Goal: Contribute content: Contribute content

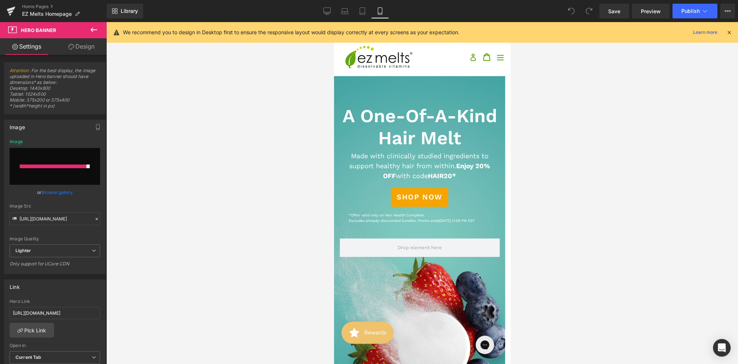
click at [96, 32] on icon at bounding box center [93, 29] width 9 height 9
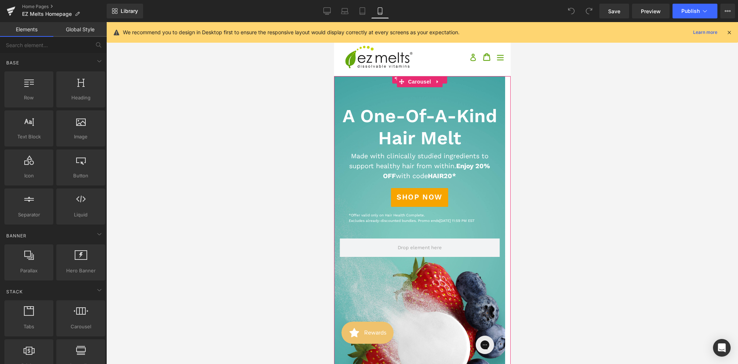
click at [479, 98] on div at bounding box center [419, 242] width 171 height 362
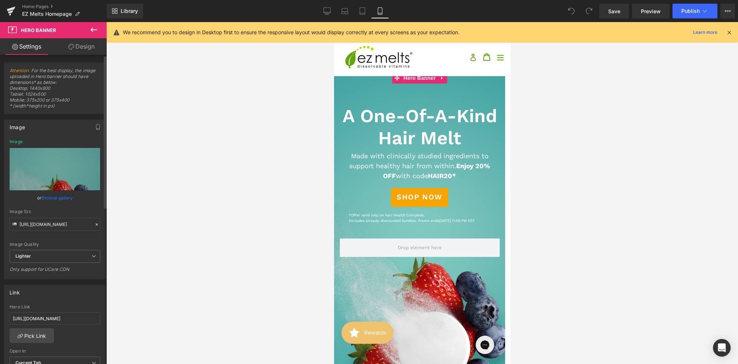
click at [61, 198] on link "Browse gallery" at bounding box center [57, 197] width 31 height 13
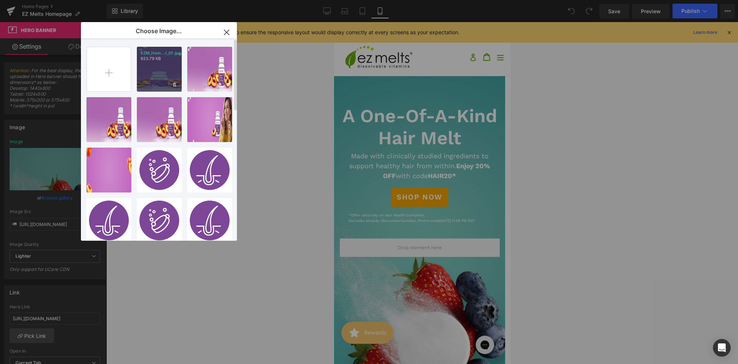
click at [0, 0] on div "EZM_Hom...r_01.jpg 923.79 KB" at bounding box center [0, 0] width 0 height 0
type input "[URL][DOMAIN_NAME]"
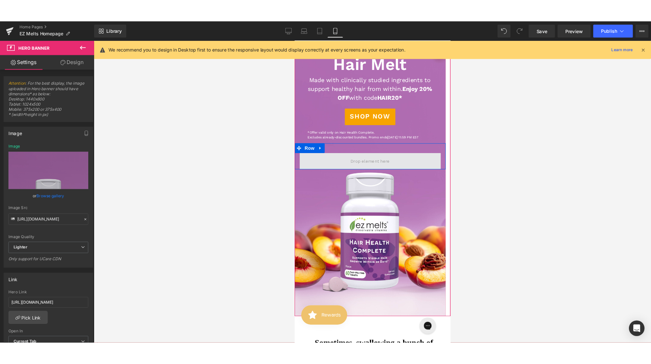
scroll to position [110, 0]
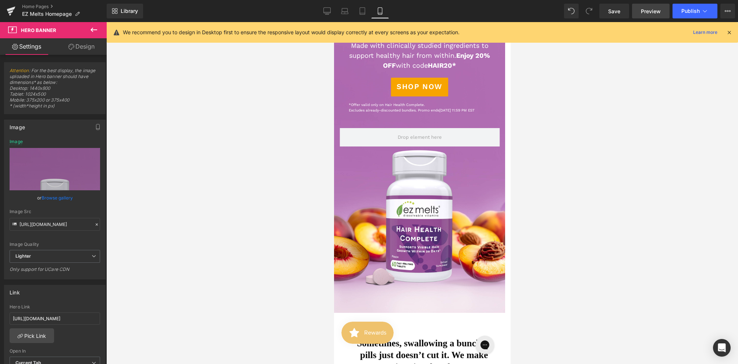
click at [651, 11] on span "Preview" at bounding box center [651, 11] width 20 height 8
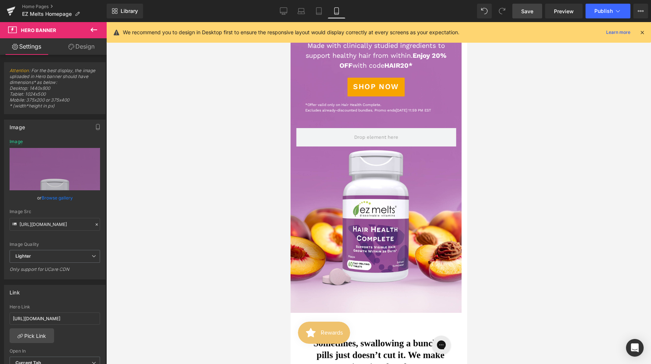
click at [526, 10] on span "Save" at bounding box center [527, 11] width 12 height 8
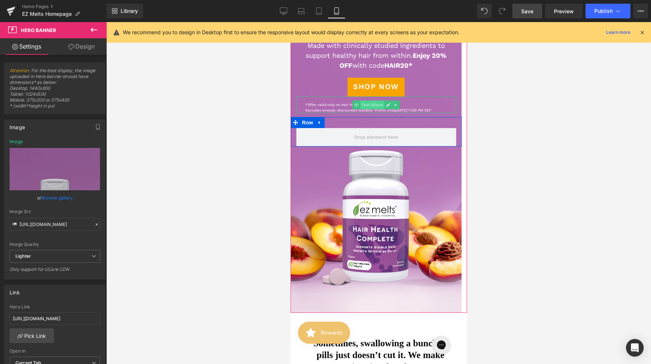
click at [370, 109] on span "Text Block" at bounding box center [372, 104] width 24 height 9
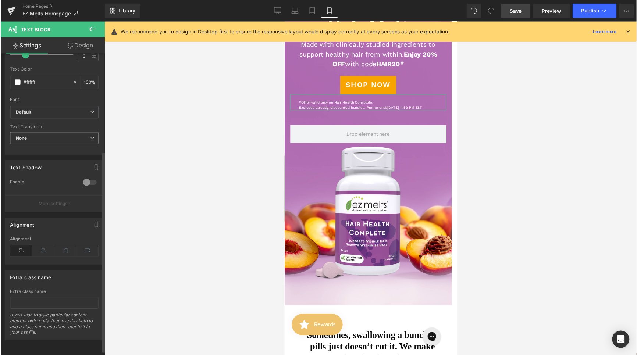
scroll to position [156, 0]
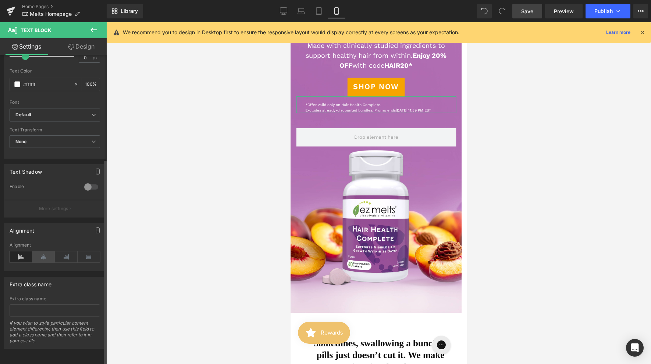
click at [47, 251] on icon at bounding box center [43, 256] width 23 height 11
click at [200, 115] on div at bounding box center [378, 193] width 545 height 342
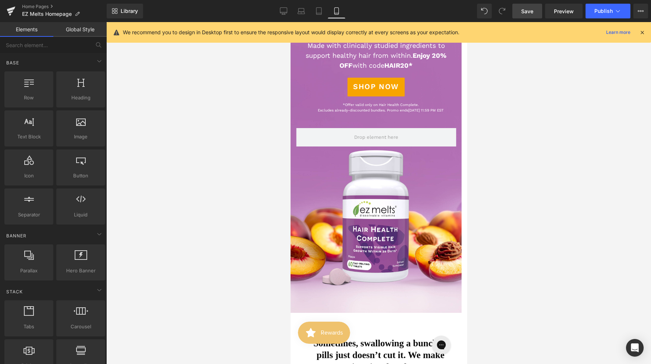
click at [533, 14] on span "Save" at bounding box center [527, 11] width 12 height 8
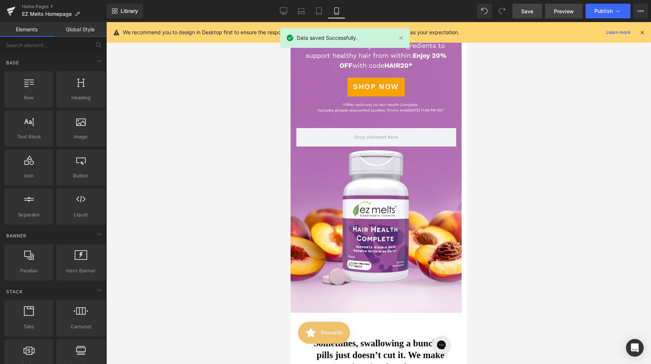
click at [561, 9] on span "Preview" at bounding box center [564, 11] width 20 height 8
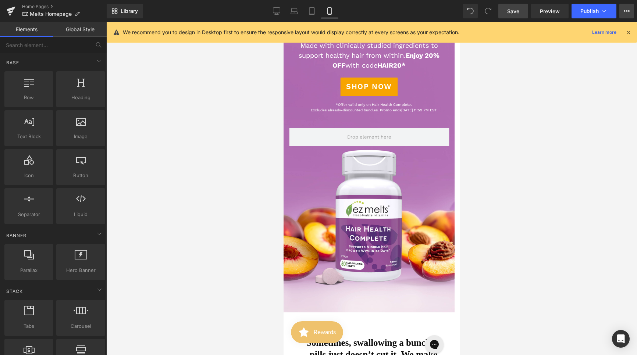
click at [631, 12] on button "View Live Page View with current Template Save Template to Library Schedule Pub…" at bounding box center [627, 11] width 15 height 15
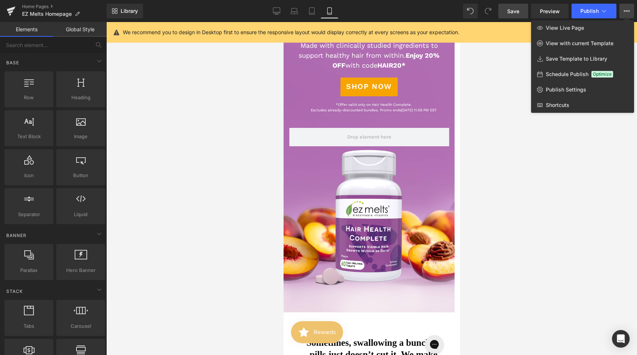
click at [0, 0] on div at bounding box center [0, 0] width 0 height 0
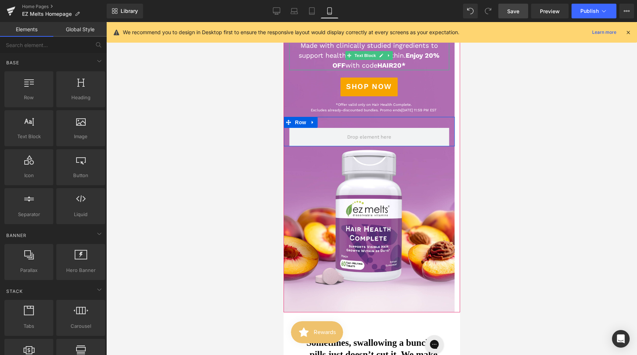
click at [400, 65] on strong "Enjoy 20% OFF" at bounding box center [385, 61] width 107 height 18
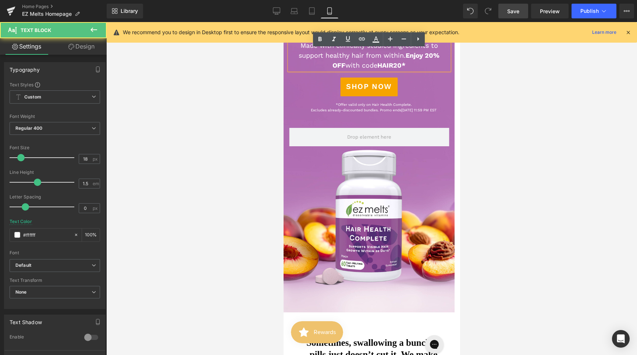
click at [400, 66] on strong "Enjoy 20% OFF" at bounding box center [385, 61] width 107 height 18
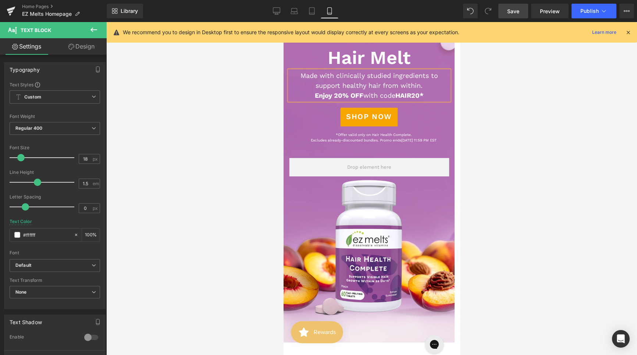
scroll to position [82, 0]
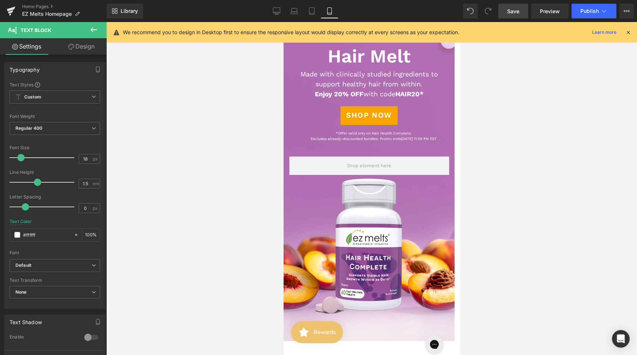
drag, startPoint x: 518, startPoint y: 8, endPoint x: 164, endPoint y: 136, distance: 376.2
click at [518, 8] on span "Save" at bounding box center [513, 11] width 12 height 8
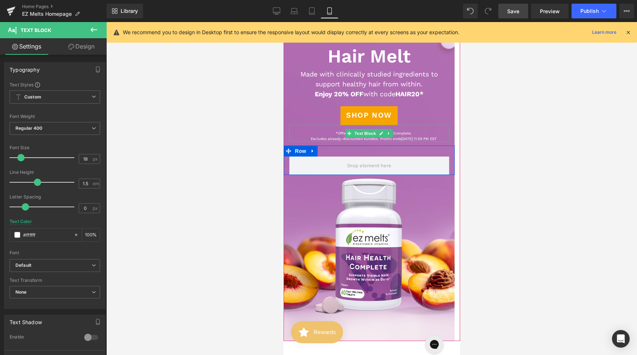
click at [418, 141] on p "*Offer valid only on Hair Health Complete. Excludes already-discounted bundles.…" at bounding box center [373, 136] width 151 height 11
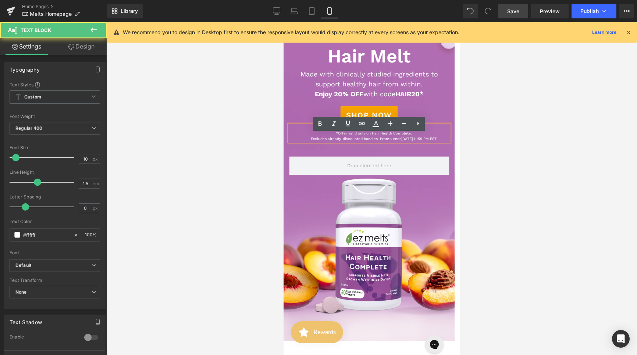
click at [372, 142] on p "*Offer valid only on Hair Health Complete. Excludes already-discounted bundles.…" at bounding box center [373, 136] width 151 height 11
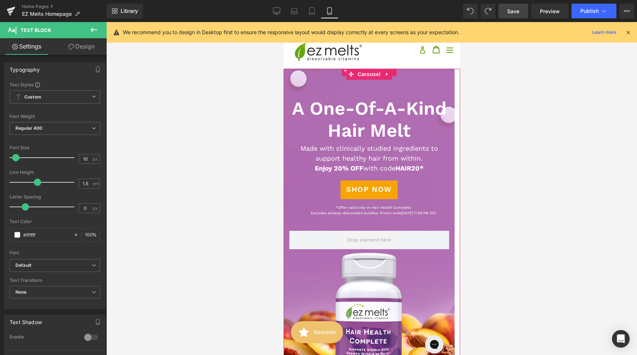
scroll to position [0, 0]
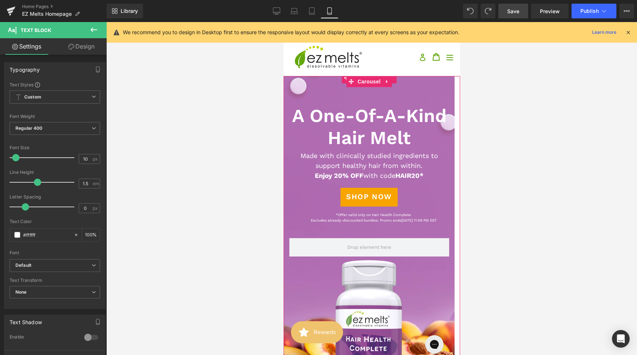
click at [310, 124] on h1 "A One-Of-A-Kind Hair Melt" at bounding box center [369, 127] width 160 height 44
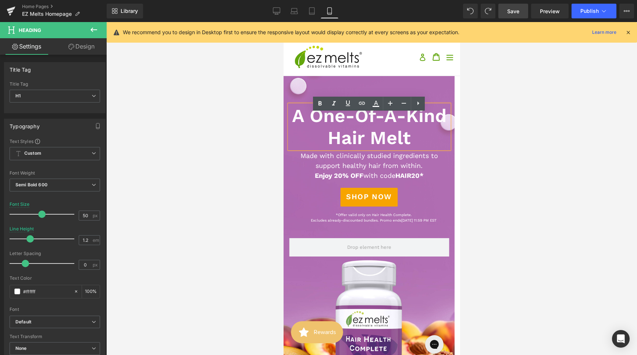
click at [308, 125] on h1 "A One-Of-A-Kind Hair Melt" at bounding box center [369, 127] width 160 height 44
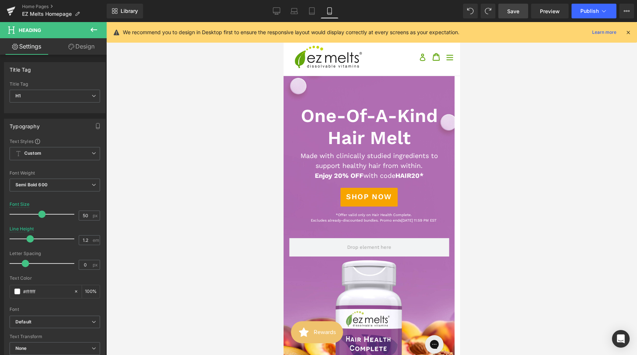
click at [522, 11] on link "Save" at bounding box center [514, 11] width 30 height 15
click at [501, 10] on link "Save" at bounding box center [514, 11] width 30 height 15
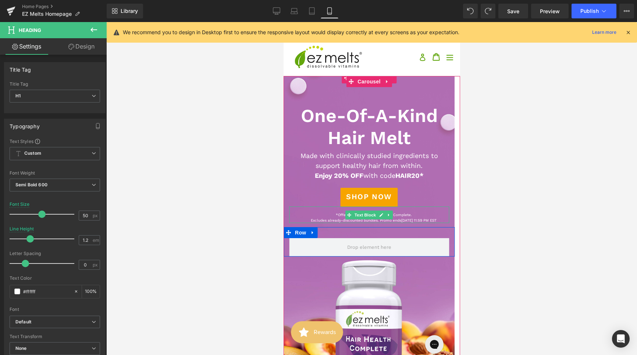
click at [413, 223] on span "[DATE] 11:59 PM EST" at bounding box center [418, 221] width 35 height 4
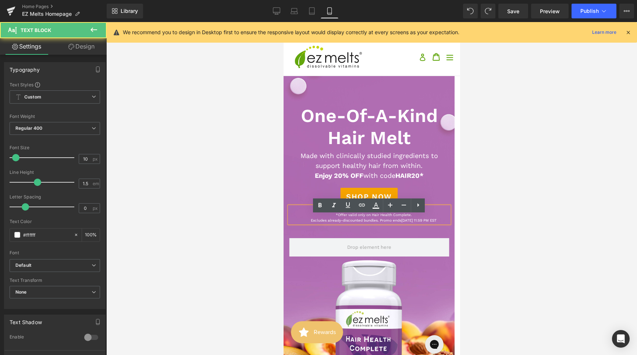
click at [371, 223] on p "*Offer valid only on Hair Health Complete. Excludes already-discounted bundles.…" at bounding box center [373, 217] width 151 height 11
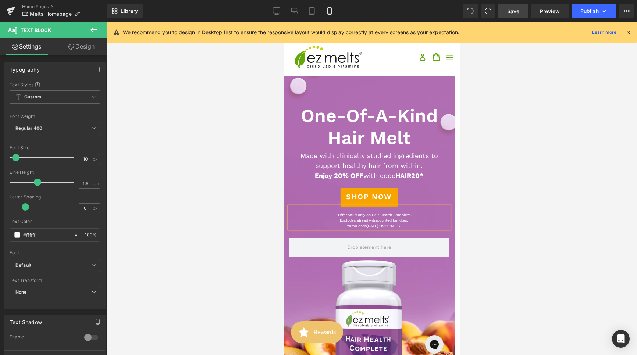
click at [520, 13] on link "Save" at bounding box center [514, 11] width 30 height 15
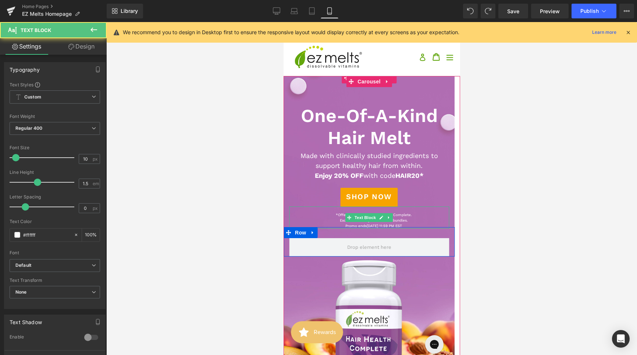
click at [337, 229] on p "Promo ends [DATE] 11:59 PM EST" at bounding box center [373, 226] width 151 height 6
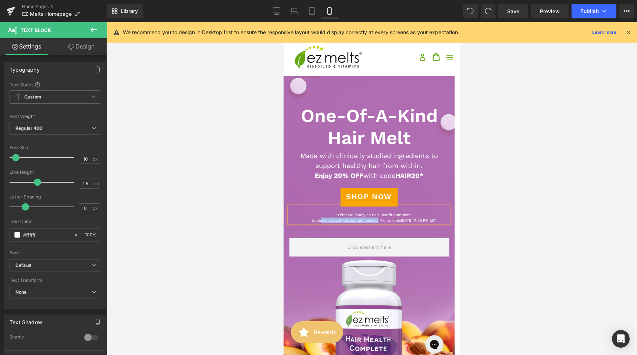
drag, startPoint x: 368, startPoint y: 230, endPoint x: 312, endPoint y: 229, distance: 56.3
click at [312, 223] on p "*Offer valid only on Hair Health Complete. Excludes already-discounted bundles.…" at bounding box center [373, 217] width 151 height 11
click at [519, 16] on link "Save" at bounding box center [514, 11] width 30 height 15
click at [278, 18] on link "Desktop" at bounding box center [277, 11] width 18 height 15
type input "100"
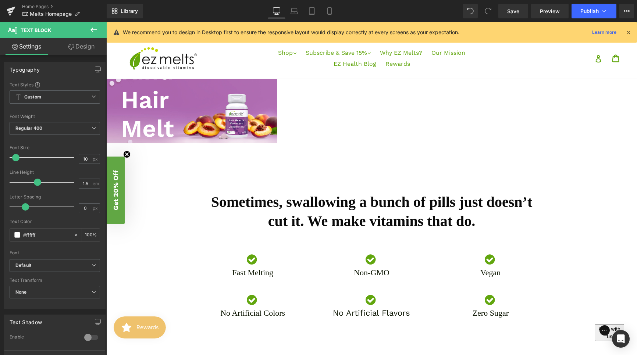
scroll to position [22, 0]
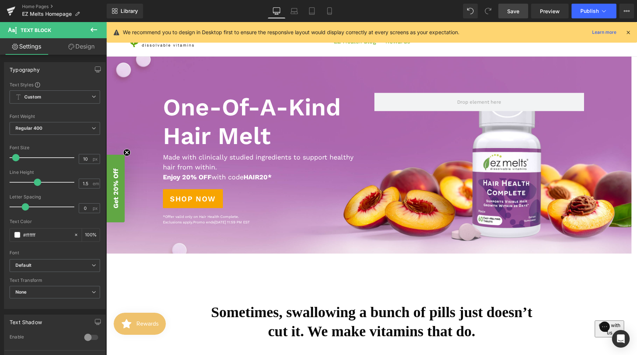
click at [519, 11] on span "Save" at bounding box center [513, 11] width 12 height 8
